Goal: Check status: Verify the current state of an ongoing process or item

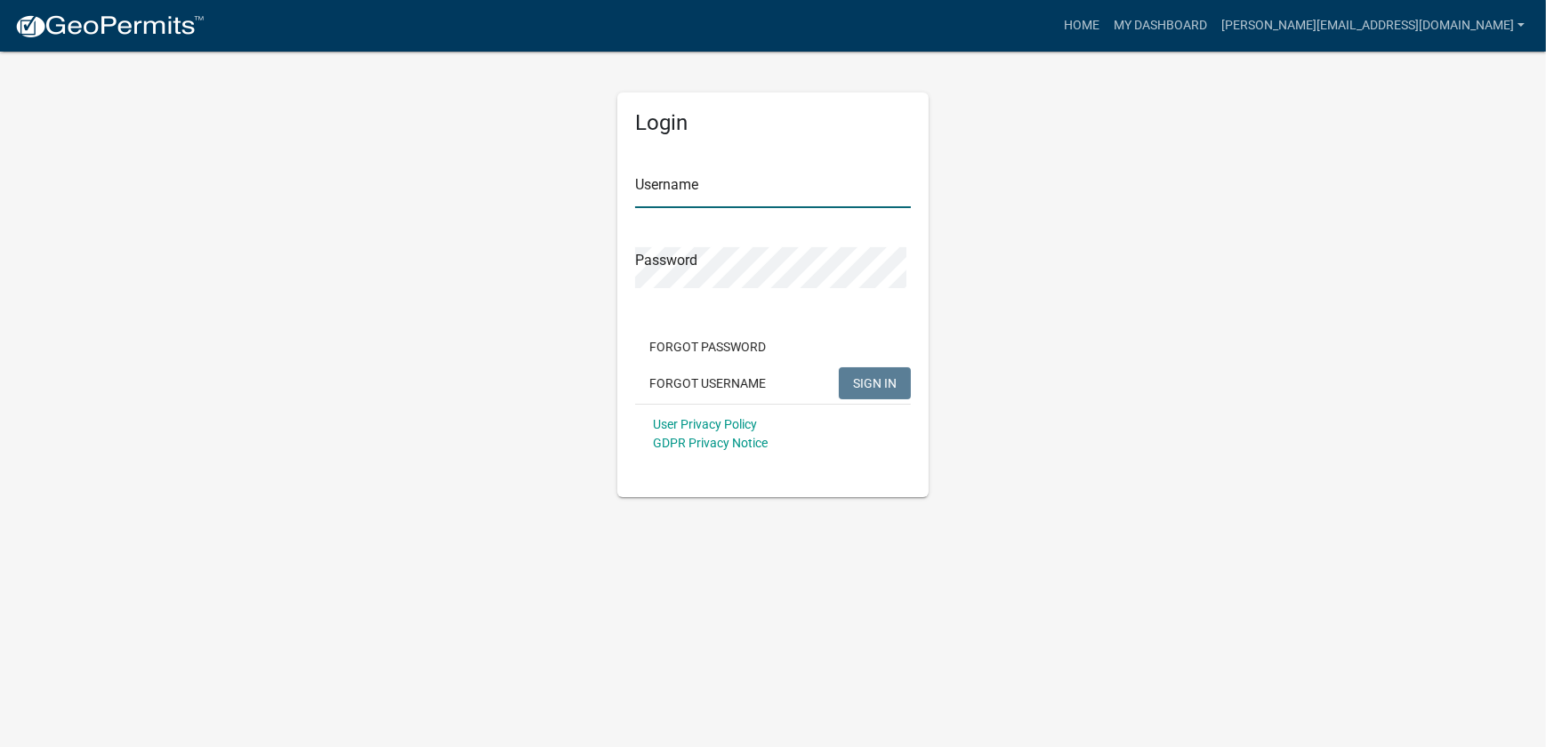
type input "[PERSON_NAME][EMAIL_ADDRESS][DOMAIN_NAME]"
click at [889, 400] on button "SIGN IN" at bounding box center [875, 383] width 72 height 32
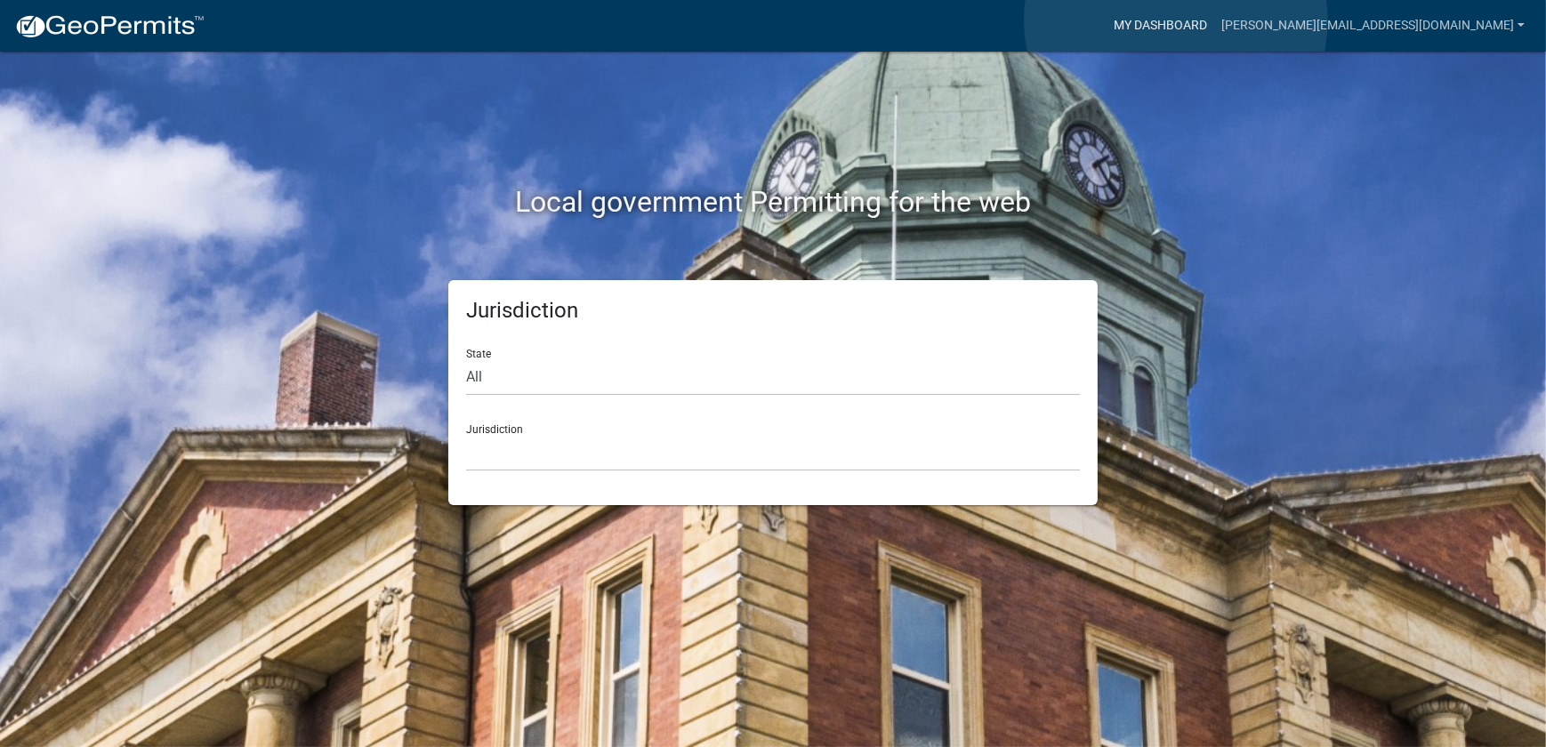
click at [1176, 20] on link "My Dashboard" at bounding box center [1161, 26] width 108 height 34
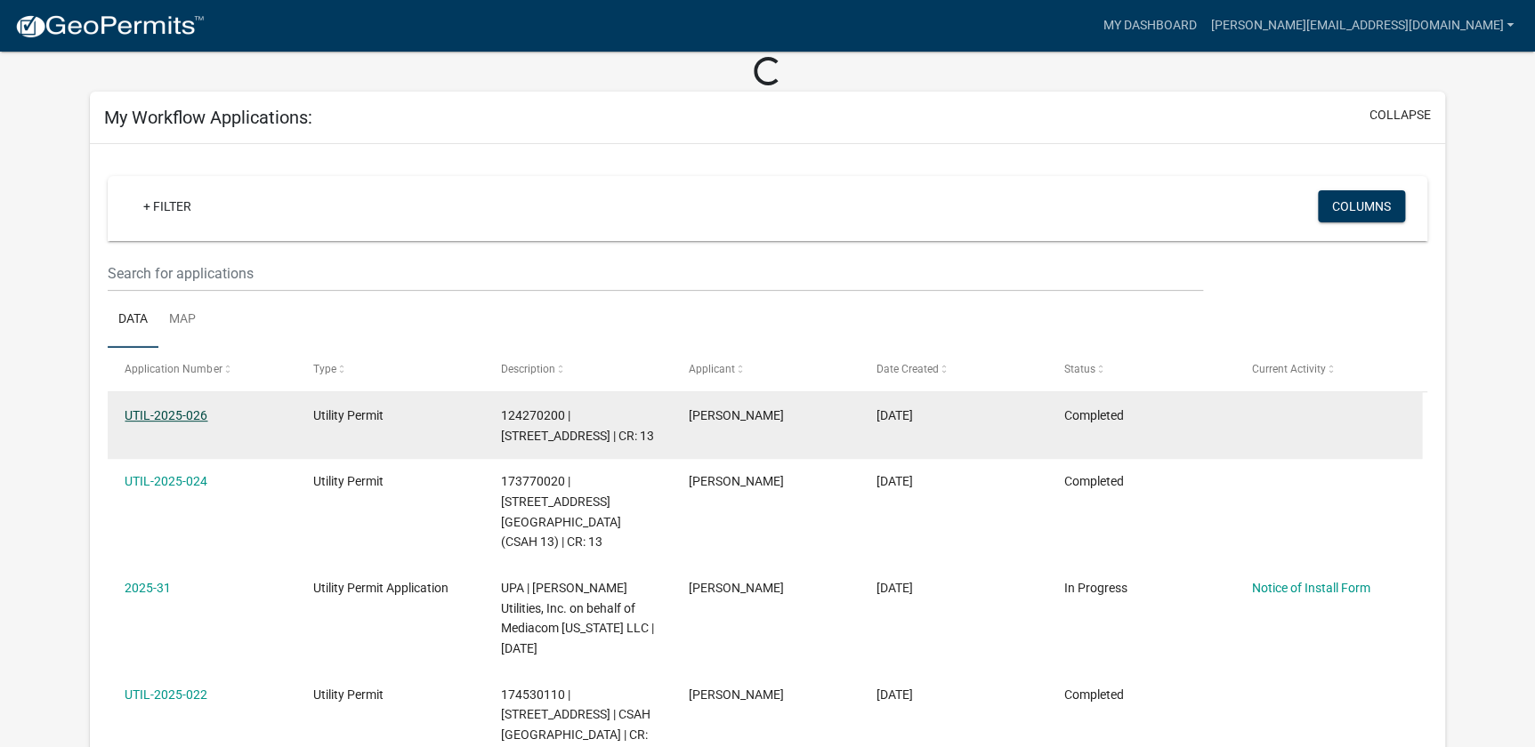
scroll to position [80, 0]
click at [174, 423] on link "UTIL-2025-026" at bounding box center [166, 415] width 83 height 14
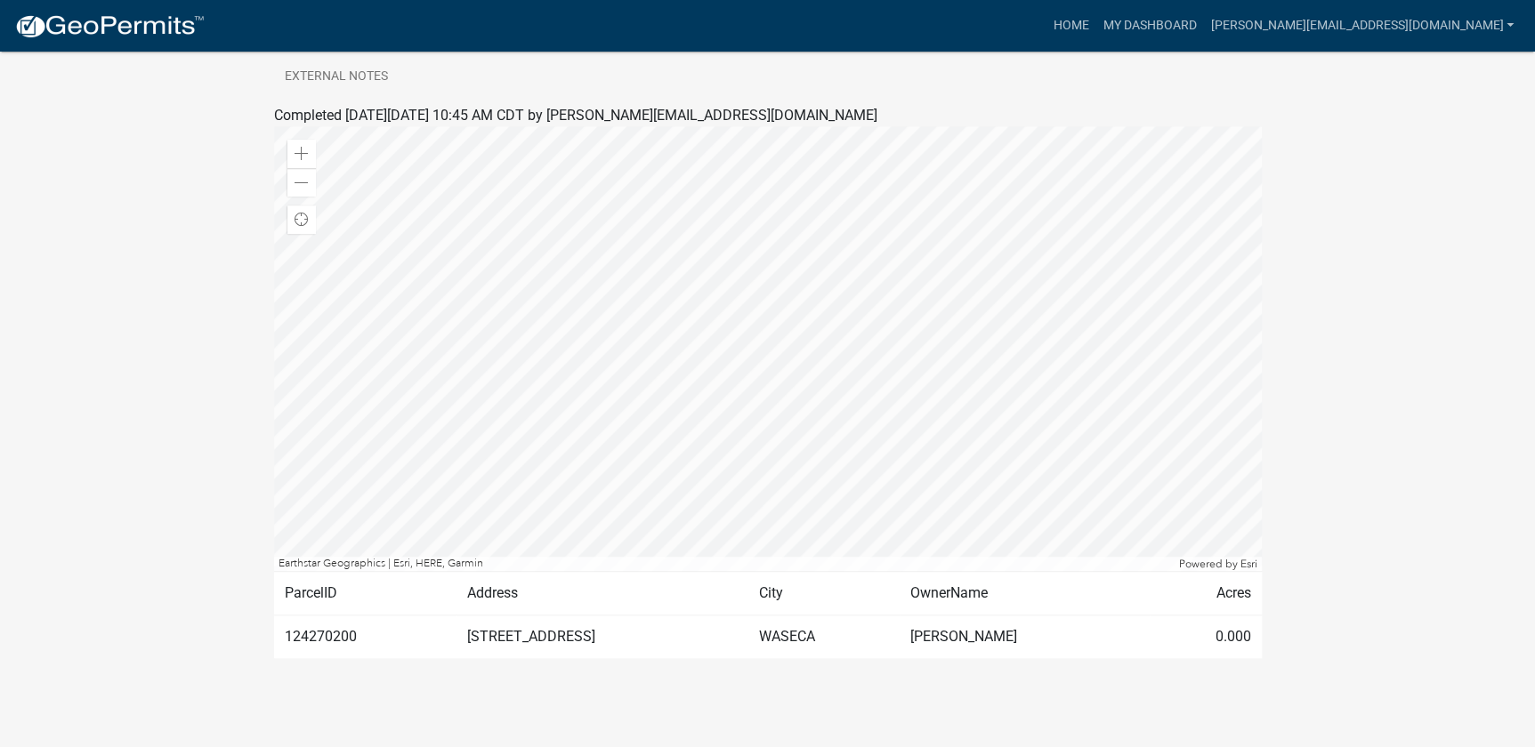
scroll to position [88, 0]
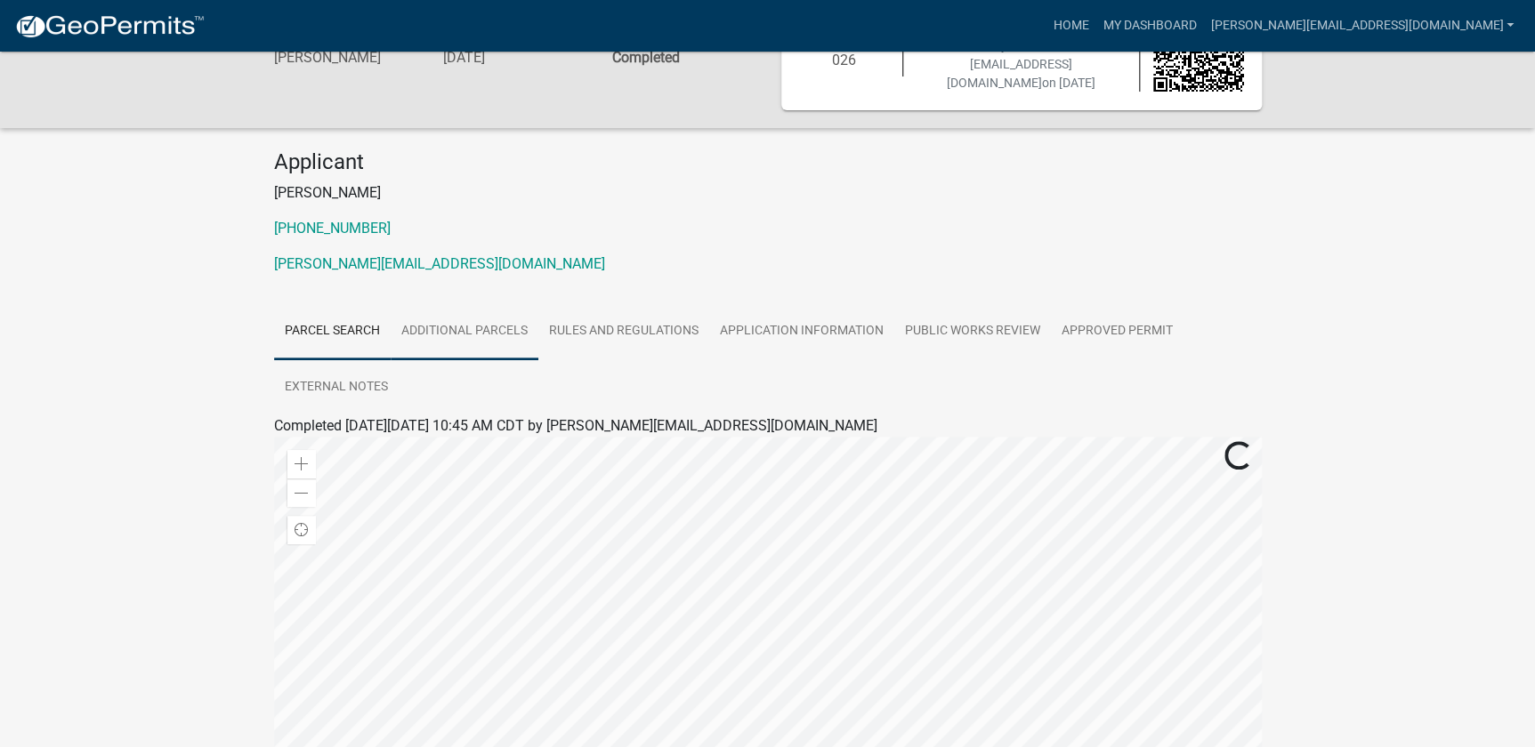
click at [487, 360] on link "Additional Parcels" at bounding box center [465, 331] width 148 height 57
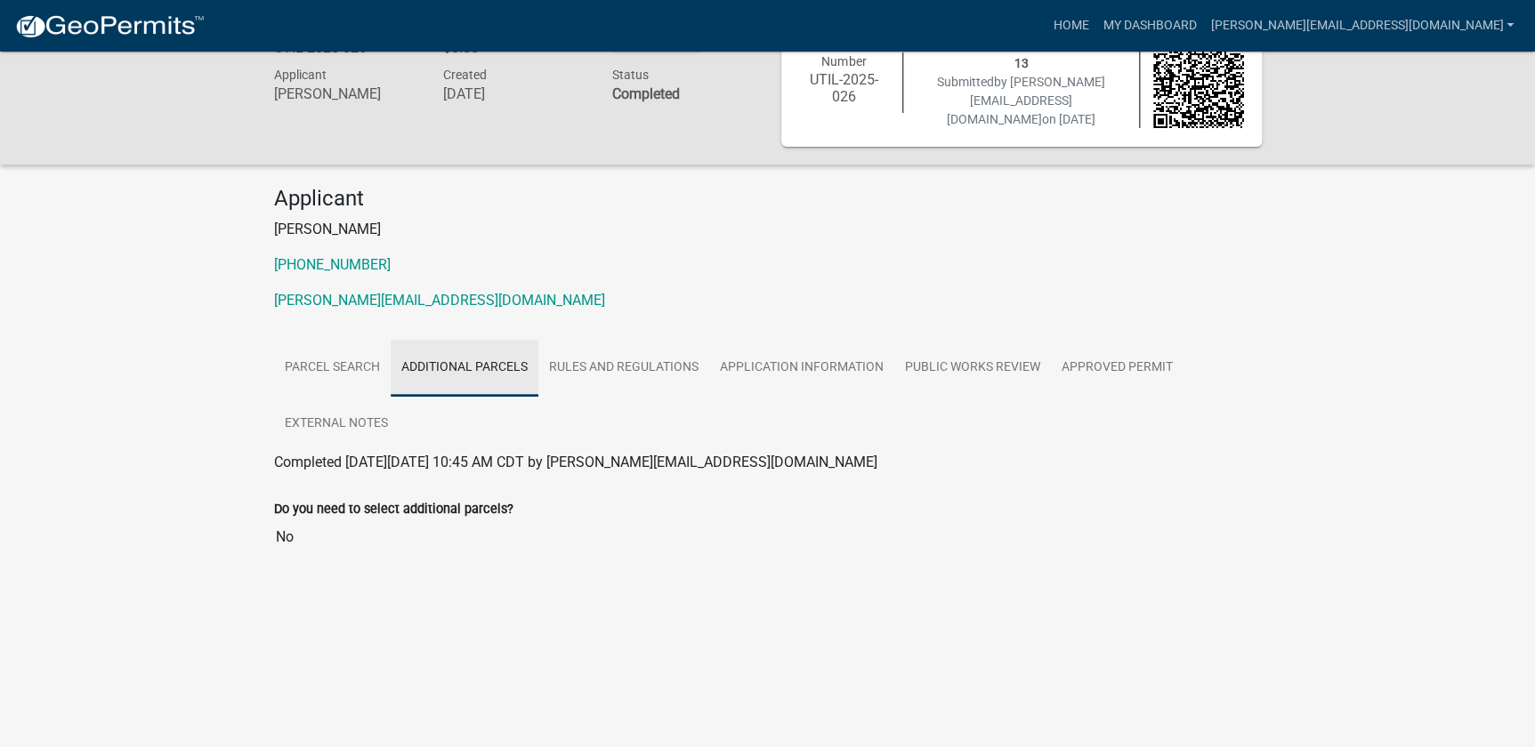
scroll to position [52, 0]
click at [661, 397] on link "Rules and Regulations" at bounding box center [623, 368] width 171 height 57
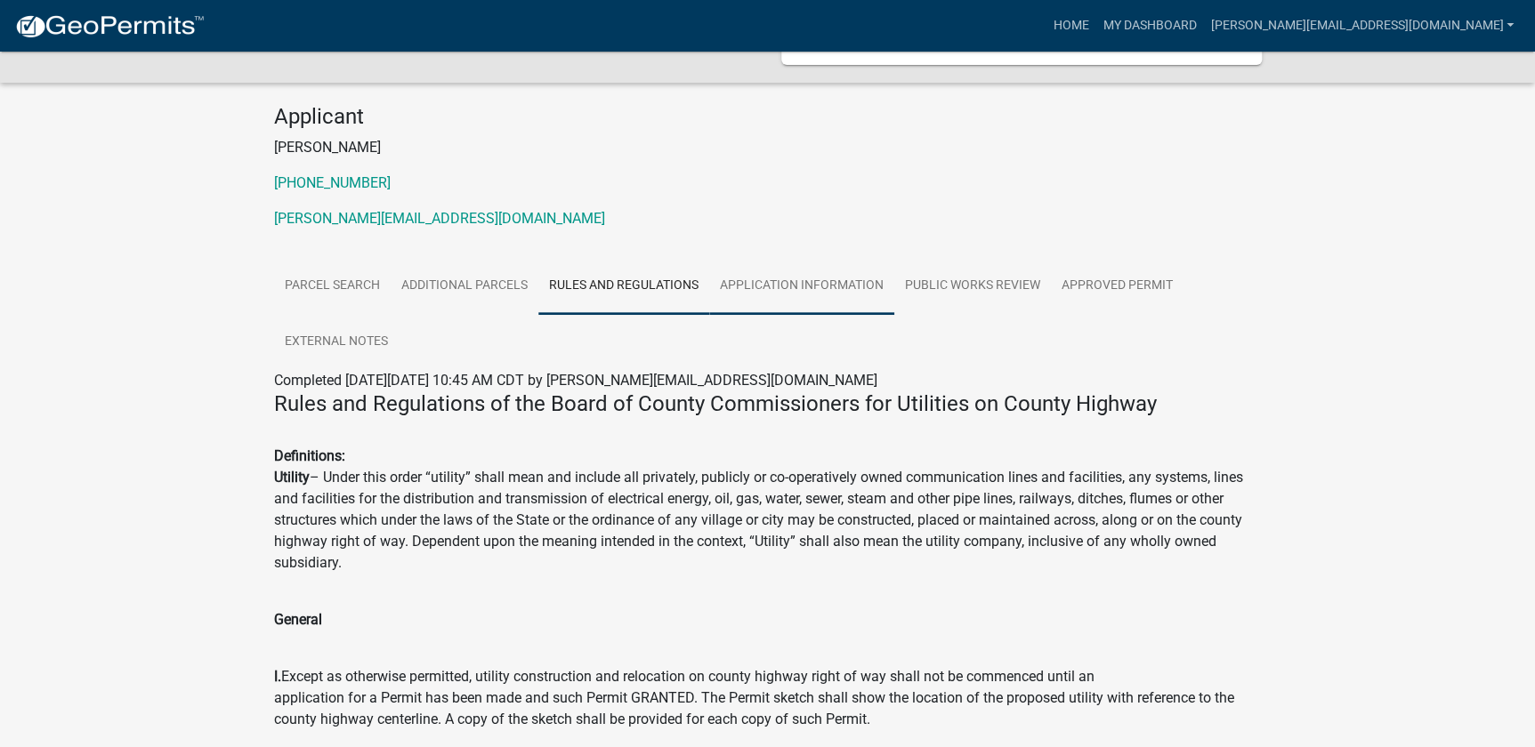
scroll to position [133, 0]
click at [880, 316] on link "Application Information" at bounding box center [801, 287] width 185 height 57
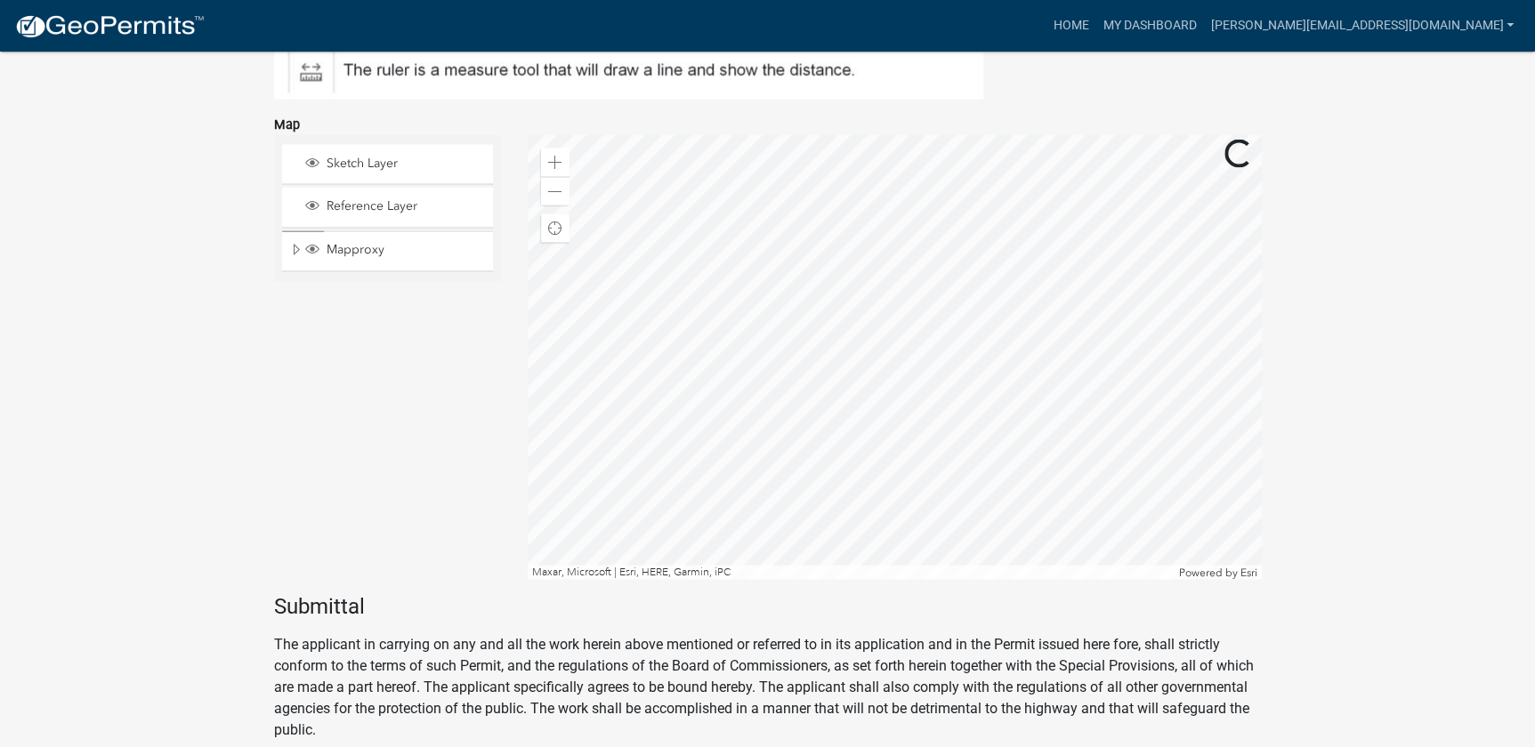
scroll to position [5066, 0]
